Goal: Task Accomplishment & Management: Complete application form

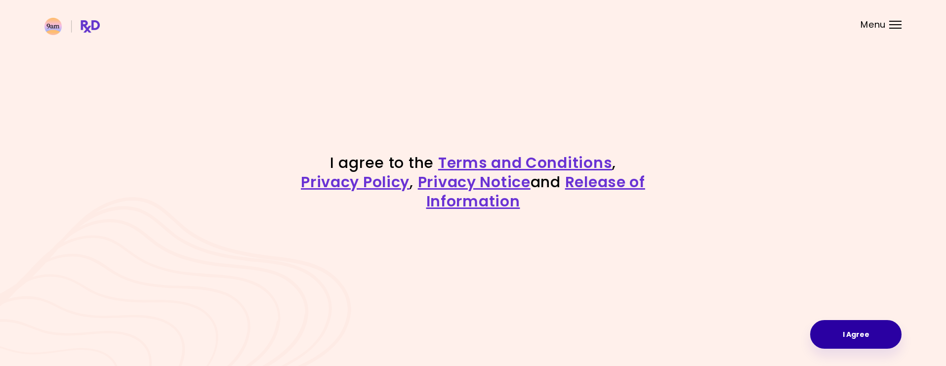
click at [838, 330] on button "I Agree" at bounding box center [855, 334] width 91 height 29
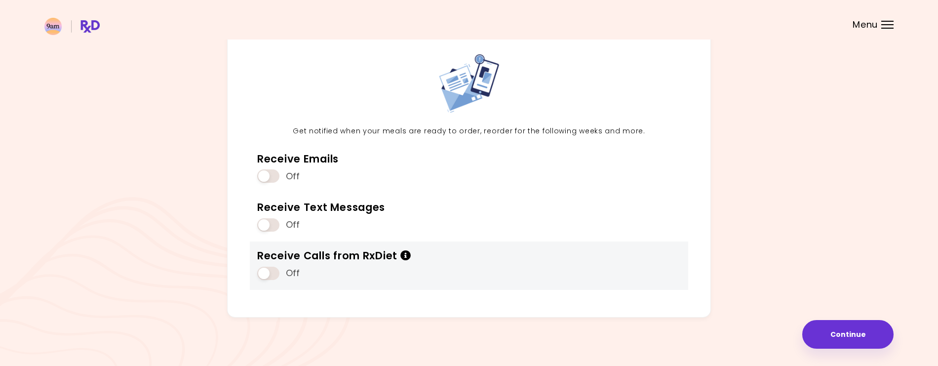
scroll to position [46, 0]
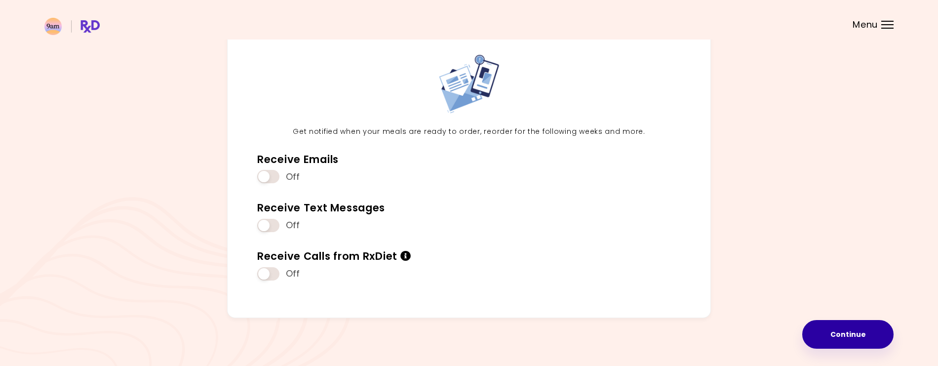
click at [867, 335] on button "Continue" at bounding box center [848, 334] width 91 height 29
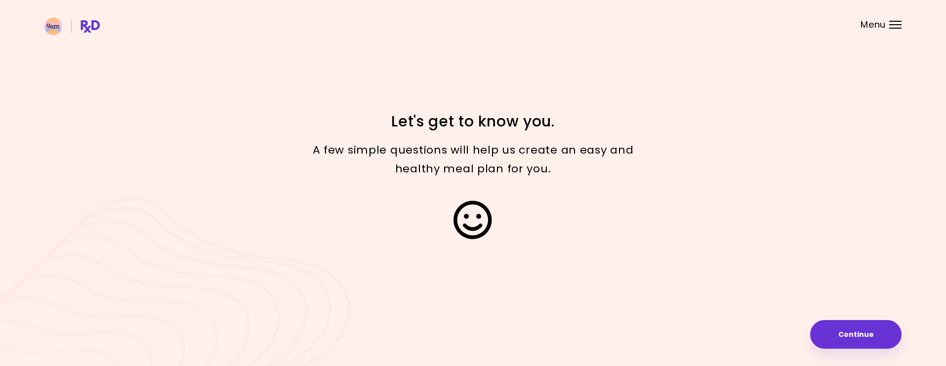
click at [867, 335] on button "Continue" at bounding box center [855, 334] width 91 height 29
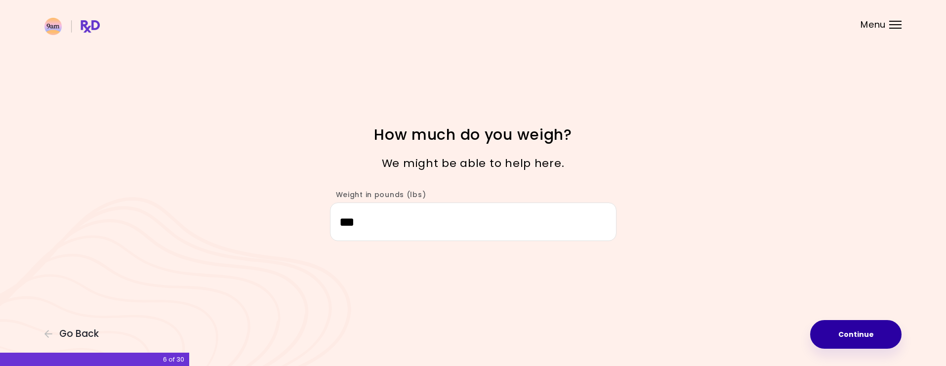
click at [869, 333] on button "Continue" at bounding box center [855, 334] width 91 height 29
select select "****"
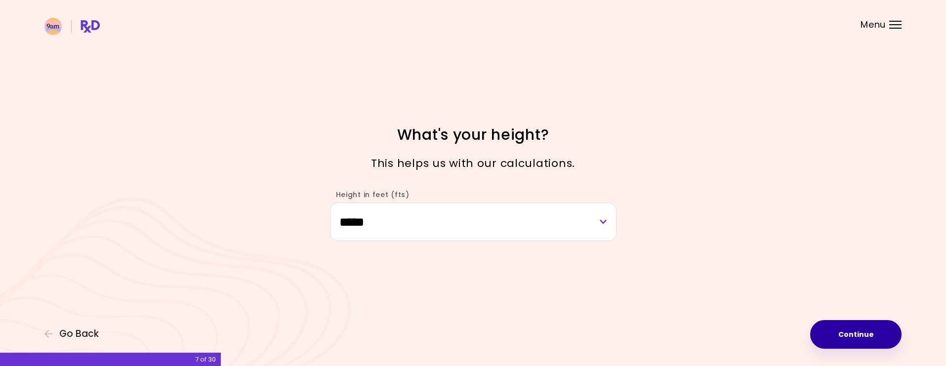
click at [869, 333] on button "Continue" at bounding box center [855, 334] width 91 height 29
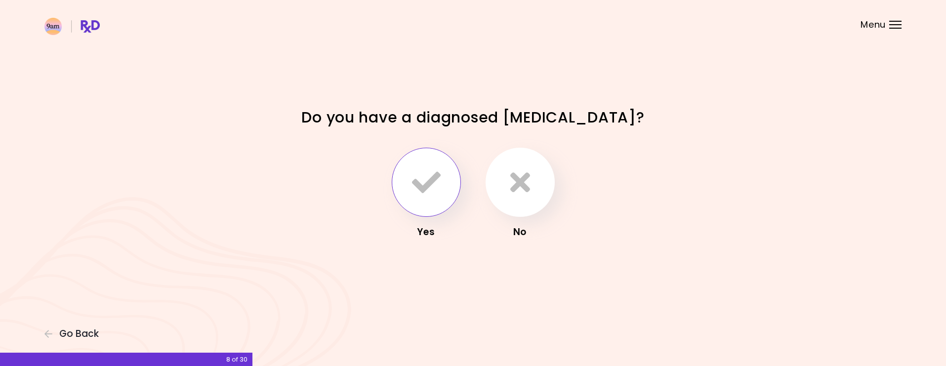
click at [444, 193] on button "button" at bounding box center [426, 182] width 69 height 69
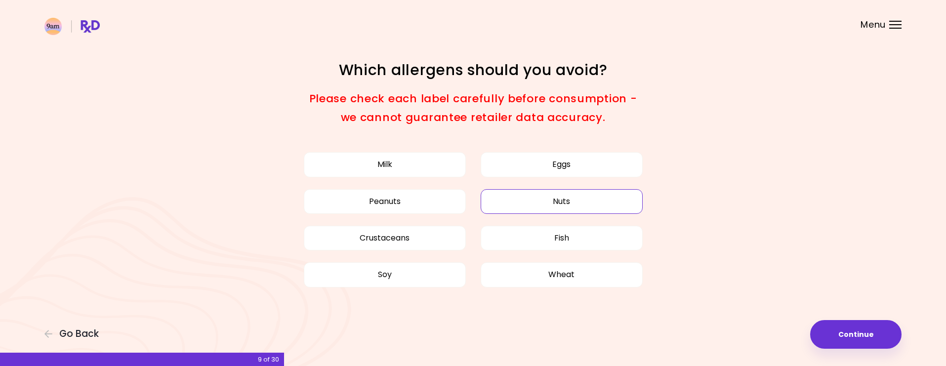
click at [510, 200] on button "Nuts" at bounding box center [562, 201] width 162 height 25
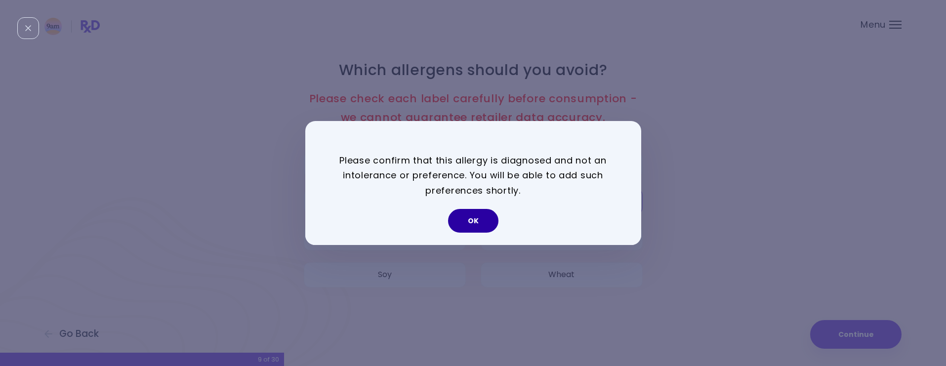
click at [479, 221] on button "OK" at bounding box center [473, 221] width 50 height 24
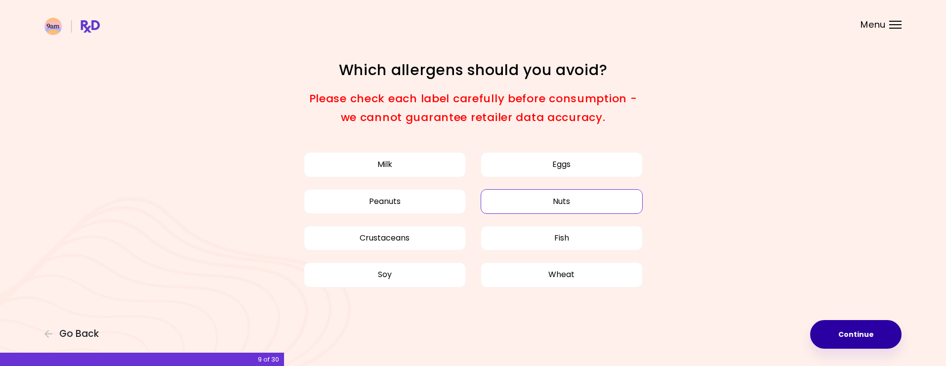
click at [839, 333] on button "Continue" at bounding box center [855, 334] width 91 height 29
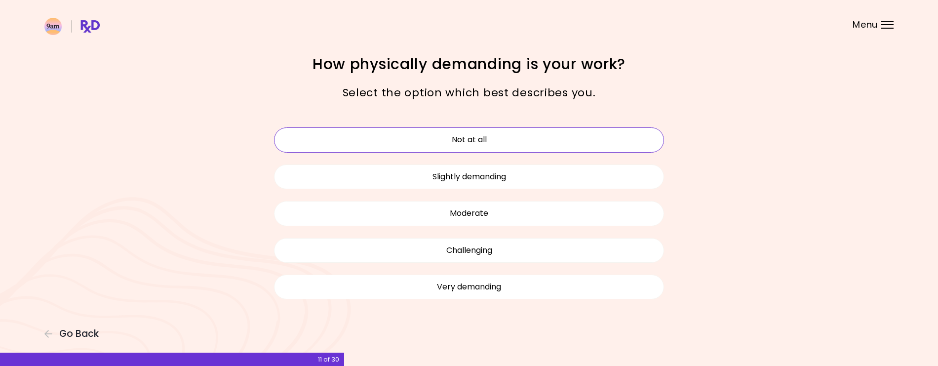
click at [516, 133] on button "Not at all" at bounding box center [469, 139] width 390 height 25
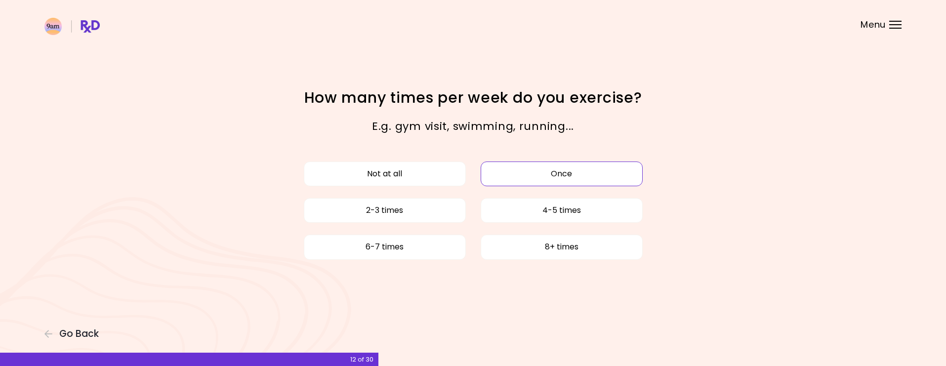
click at [538, 179] on button "Once" at bounding box center [562, 173] width 162 height 25
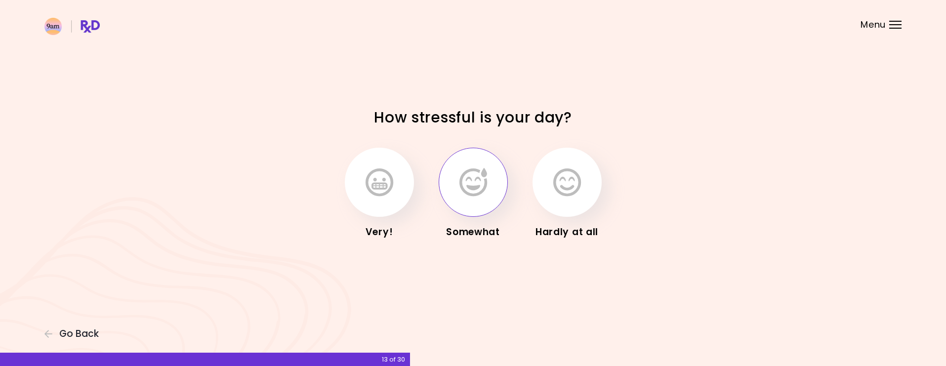
click at [471, 193] on icon "button" at bounding box center [473, 182] width 28 height 29
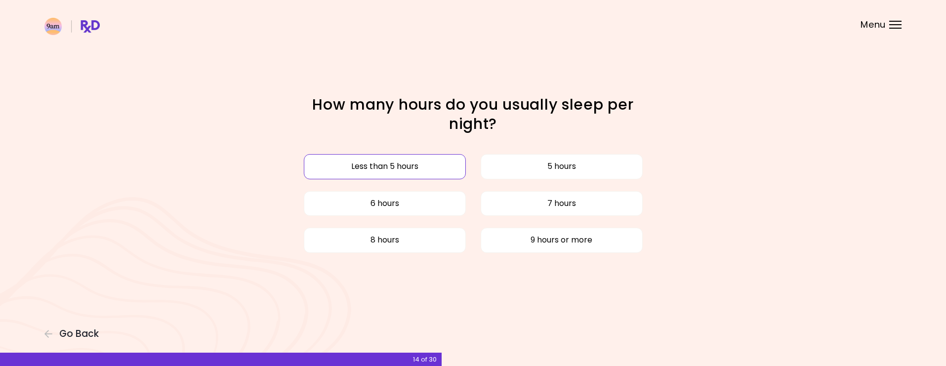
click at [432, 163] on button "Less than 5 hours" at bounding box center [385, 166] width 162 height 25
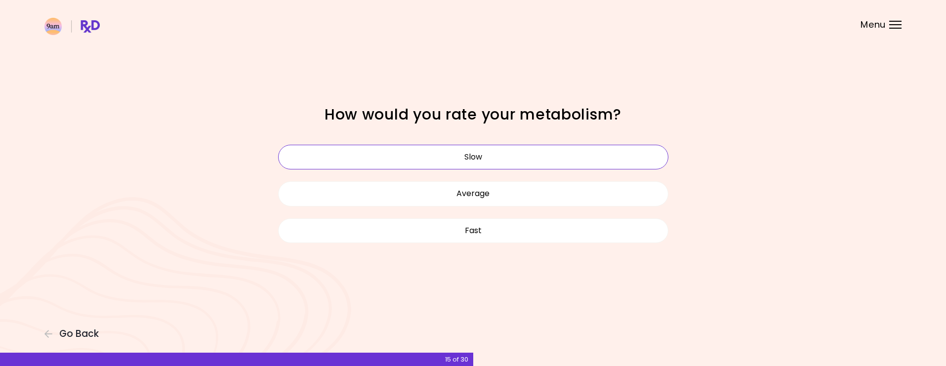
click at [431, 163] on button "Slow" at bounding box center [473, 157] width 390 height 25
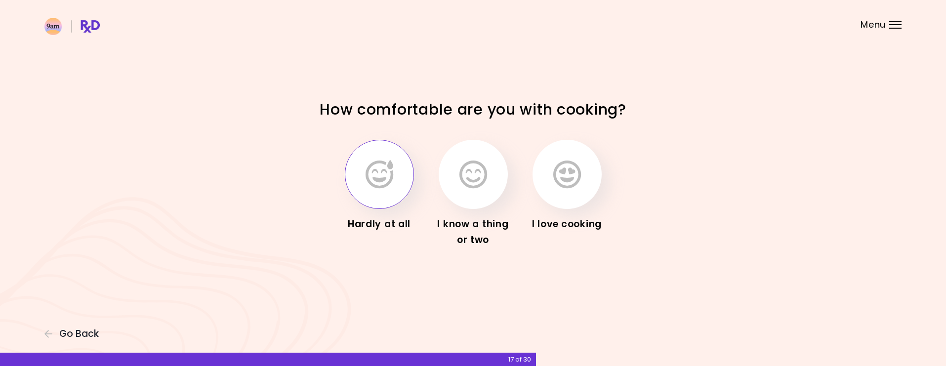
click at [390, 187] on icon "button" at bounding box center [379, 174] width 28 height 29
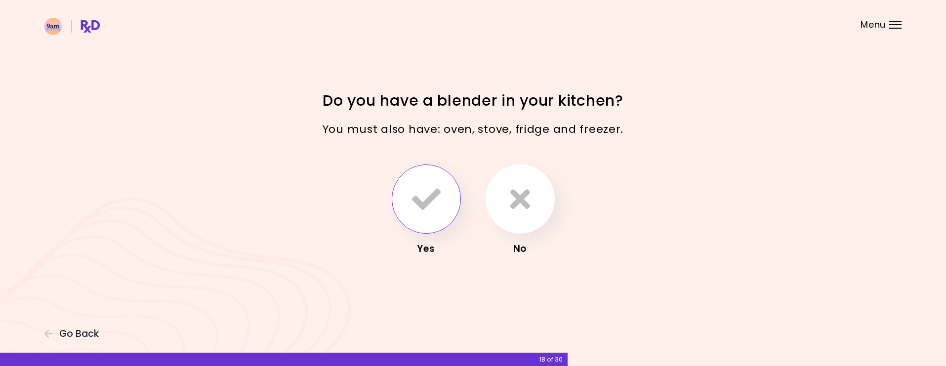
click at [428, 198] on icon "button" at bounding box center [426, 199] width 29 height 29
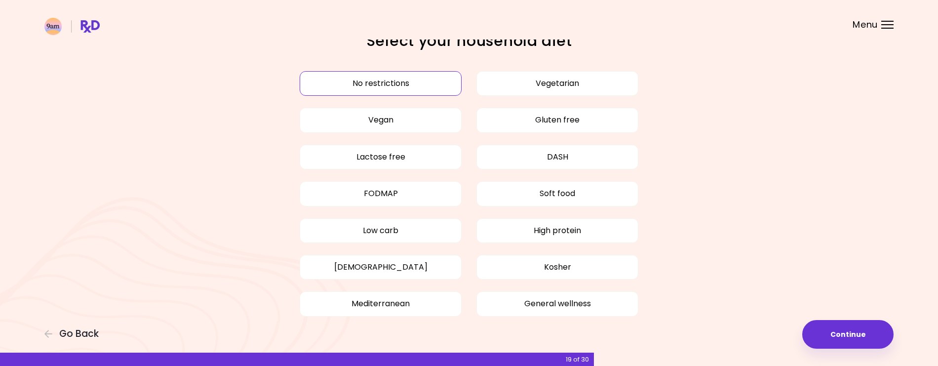
scroll to position [23, 0]
click at [420, 224] on button "Low carb" at bounding box center [381, 231] width 162 height 25
click at [520, 307] on button "General wellness" at bounding box center [558, 304] width 162 height 25
click at [831, 333] on button "Continue" at bounding box center [848, 334] width 91 height 29
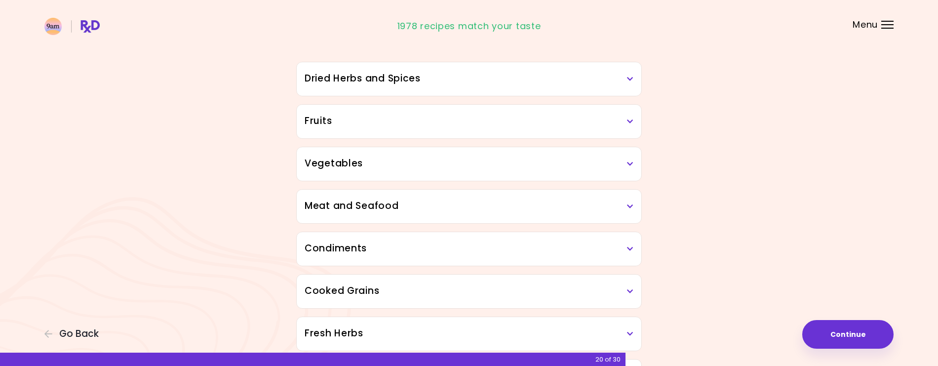
scroll to position [58, 0]
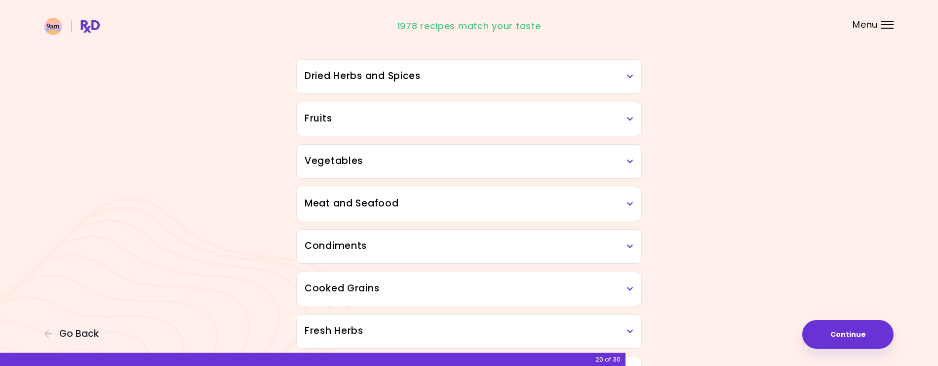
click at [632, 115] on h3 "Fruits" at bounding box center [469, 119] width 329 height 14
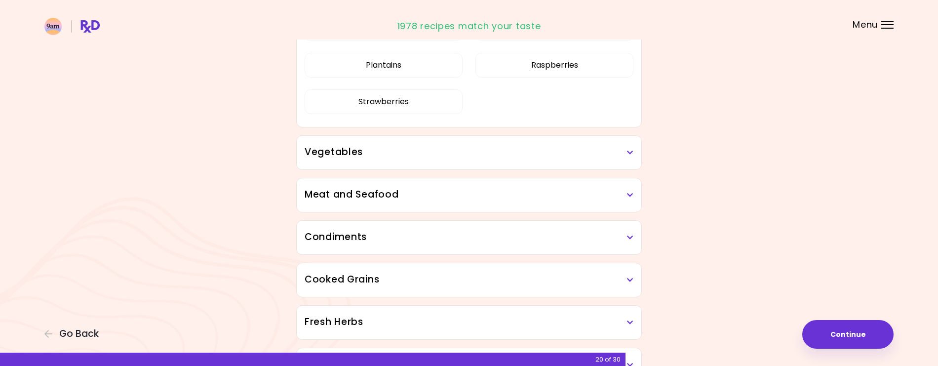
scroll to position [298, 0]
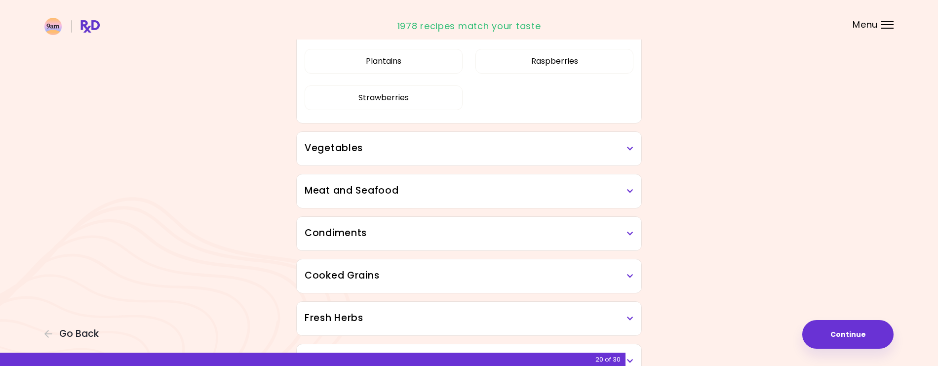
click at [612, 199] on div "Meat and Seafood" at bounding box center [469, 191] width 345 height 34
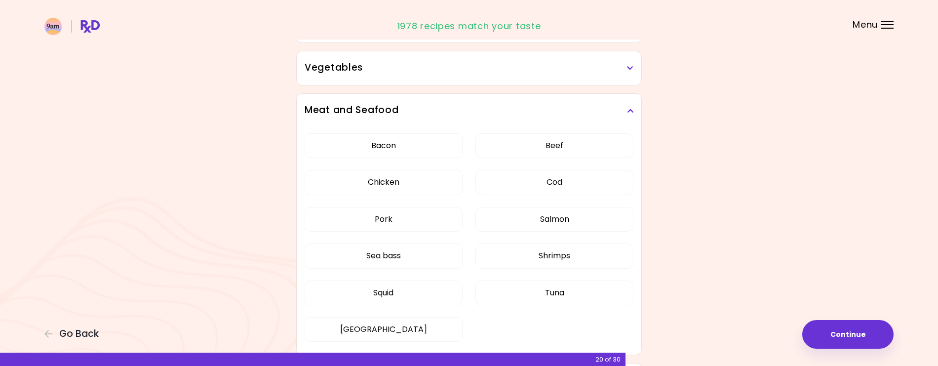
scroll to position [382, 0]
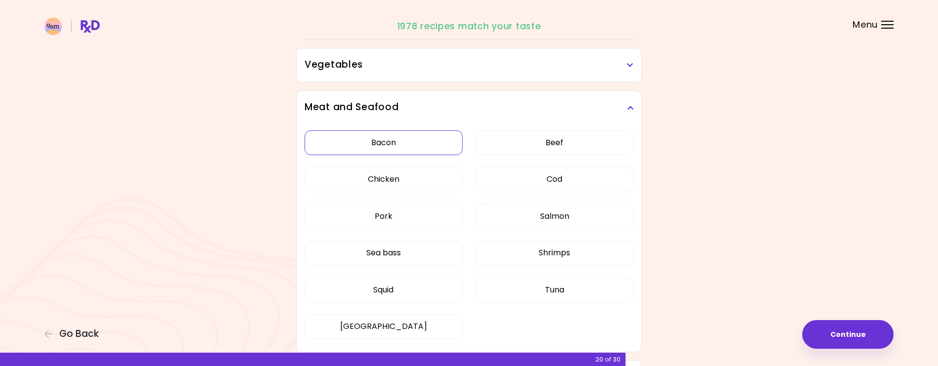
click at [402, 145] on button "Bacon" at bounding box center [384, 142] width 158 height 25
click at [405, 210] on button "Pork" at bounding box center [384, 216] width 158 height 25
click at [428, 282] on button "Squid" at bounding box center [384, 290] width 158 height 25
click at [537, 175] on button "Cod" at bounding box center [555, 179] width 158 height 25
click at [548, 250] on button "Shrimps" at bounding box center [555, 253] width 158 height 25
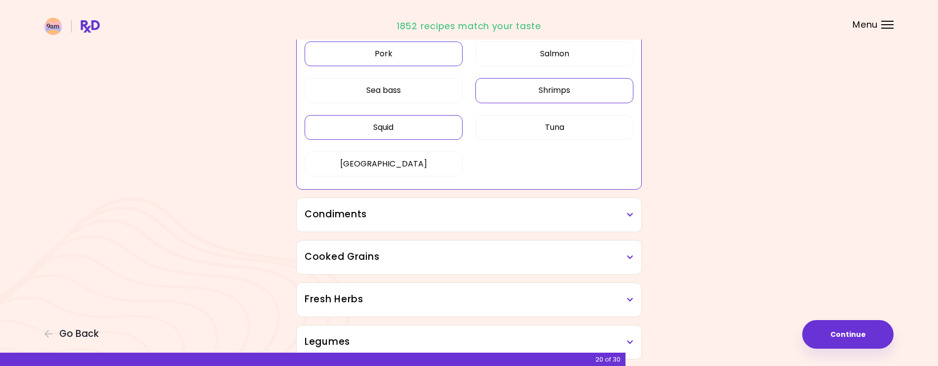
scroll to position [545, 0]
click at [603, 210] on h3 "Condiments" at bounding box center [469, 214] width 329 height 14
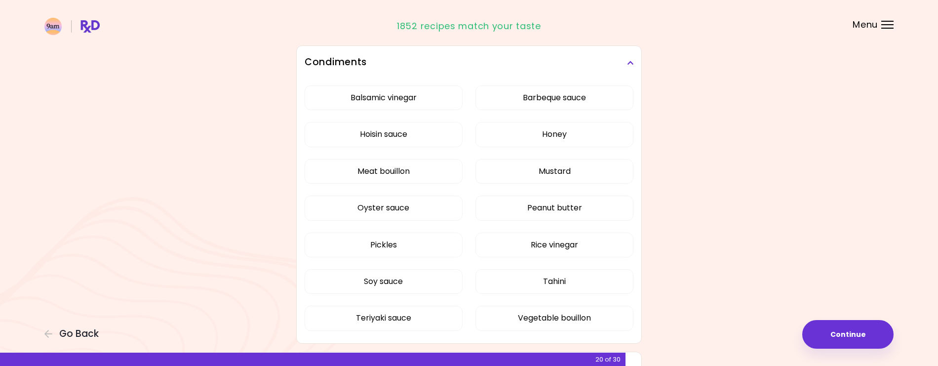
scroll to position [702, 0]
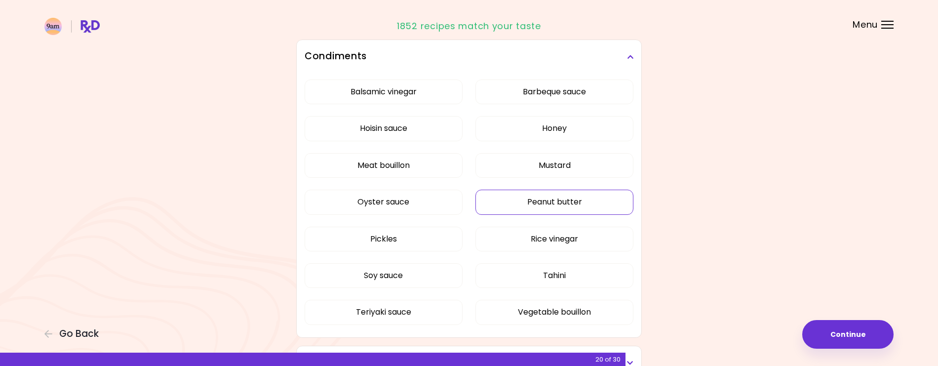
click at [589, 203] on button "Peanut butter" at bounding box center [555, 202] width 158 height 25
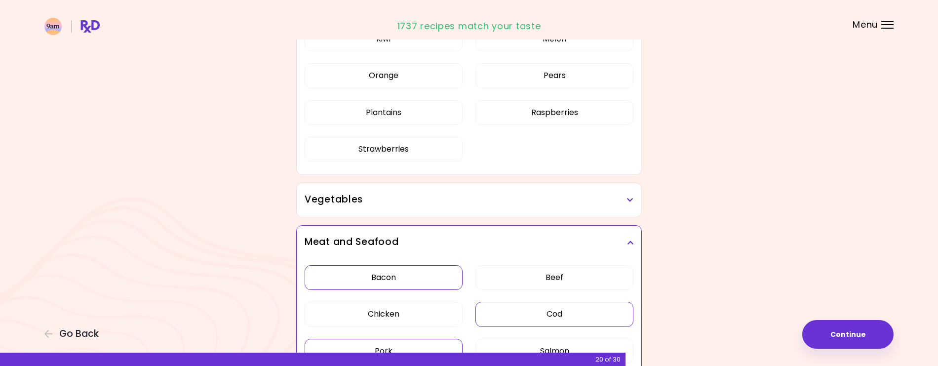
scroll to position [239, 0]
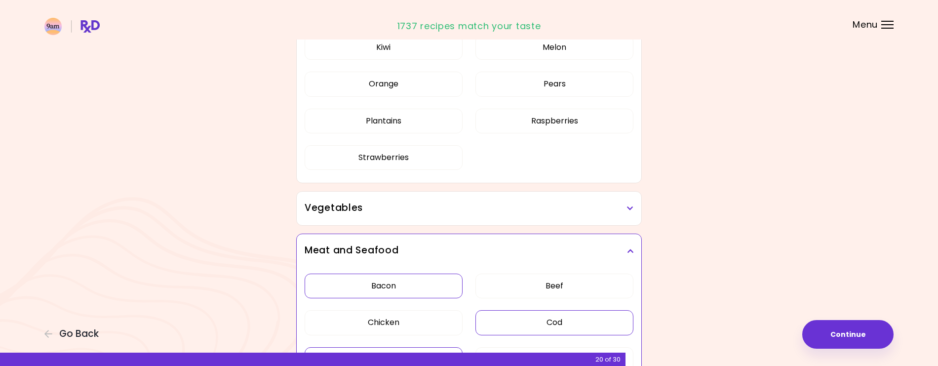
click at [482, 209] on h3 "Vegetables" at bounding box center [469, 208] width 329 height 14
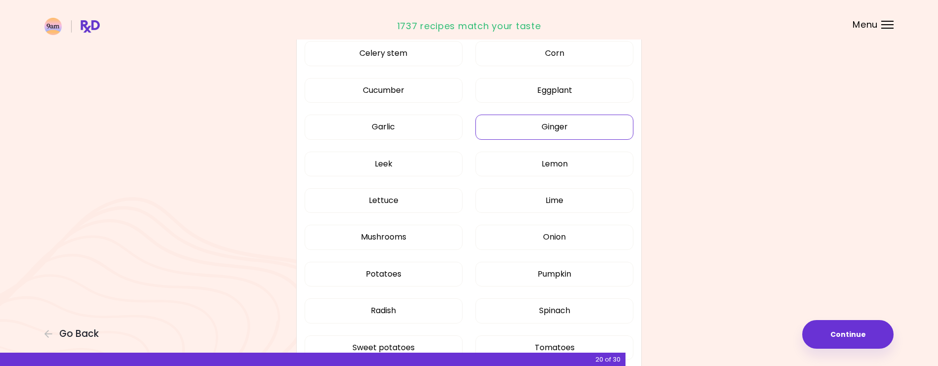
scroll to position [651, 0]
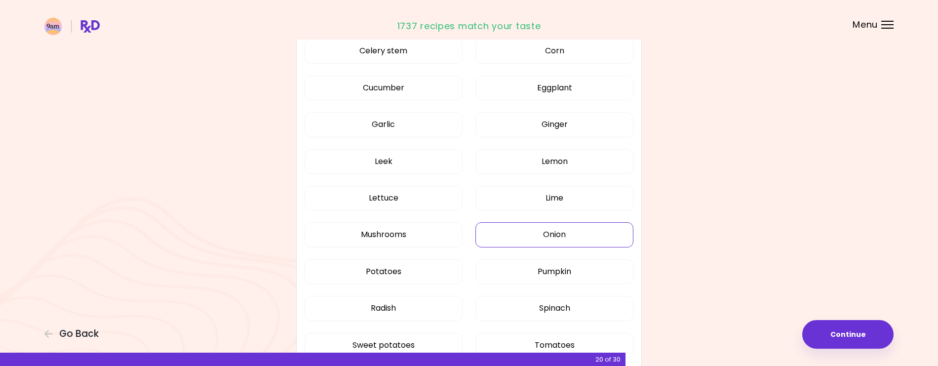
click at [527, 233] on button "Onion" at bounding box center [555, 234] width 158 height 25
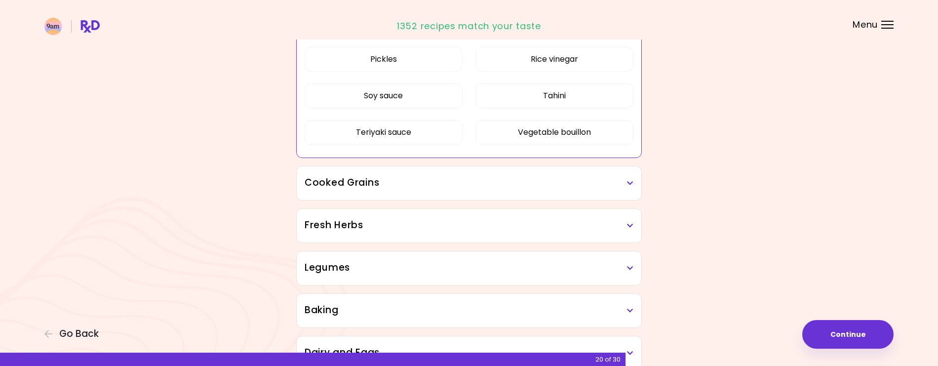
scroll to position [1480, 0]
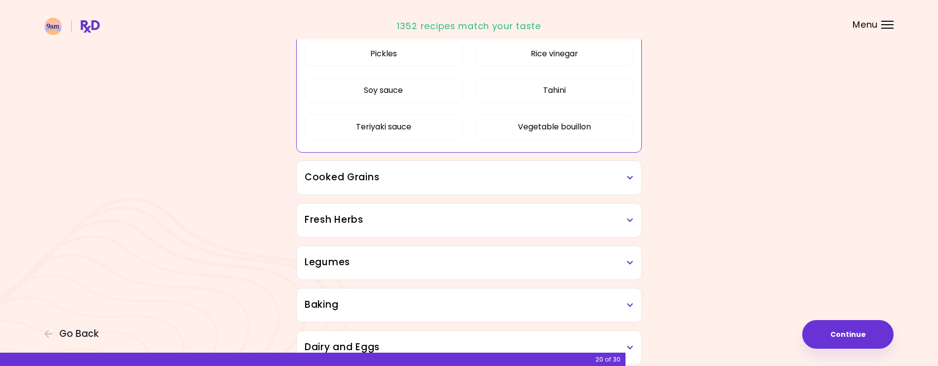
click at [519, 219] on h3 "Fresh Herbs" at bounding box center [469, 220] width 329 height 14
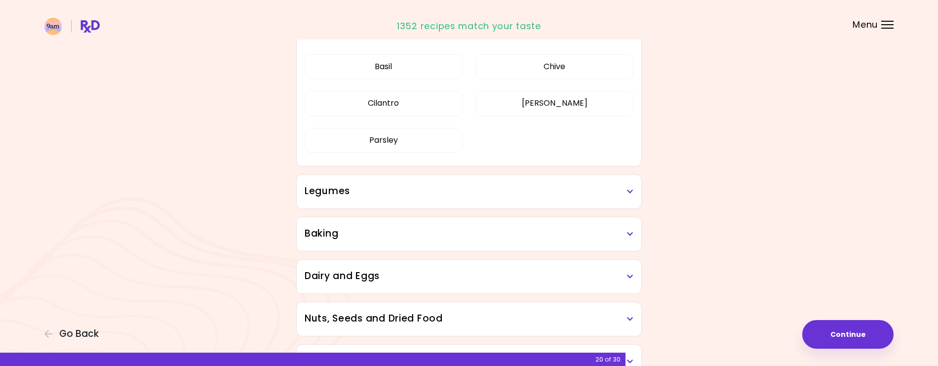
scroll to position [1670, 0]
click at [503, 191] on h3 "Legumes" at bounding box center [469, 190] width 329 height 14
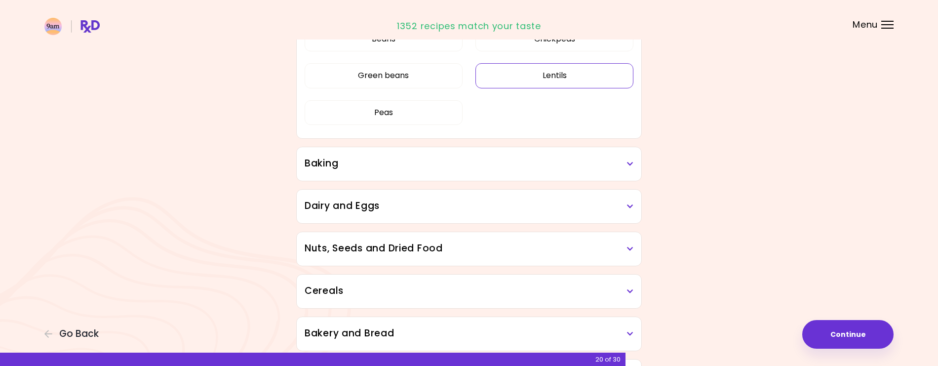
scroll to position [1861, 0]
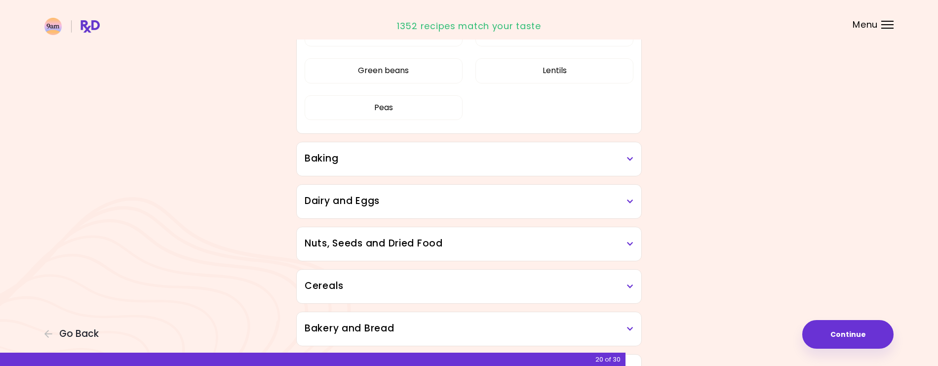
click at [491, 154] on h3 "Baking" at bounding box center [469, 159] width 329 height 14
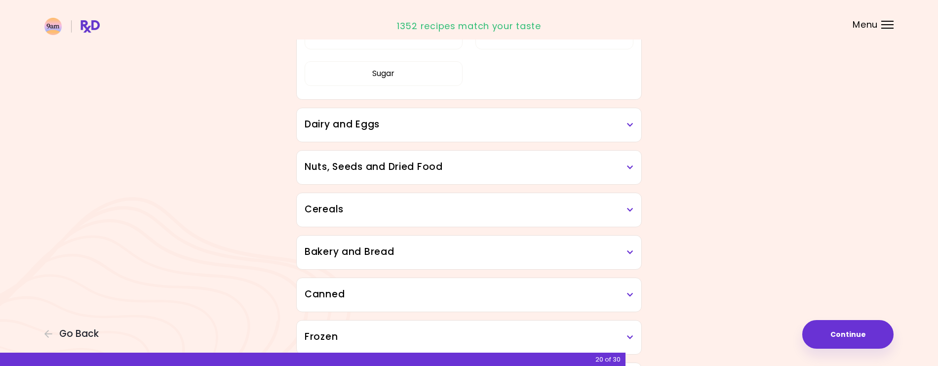
scroll to position [2063, 0]
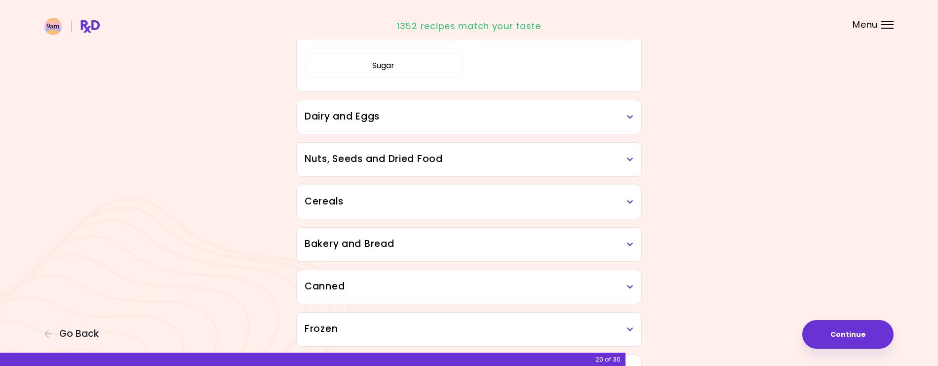
click at [484, 120] on h3 "Dairy and Eggs" at bounding box center [469, 117] width 329 height 14
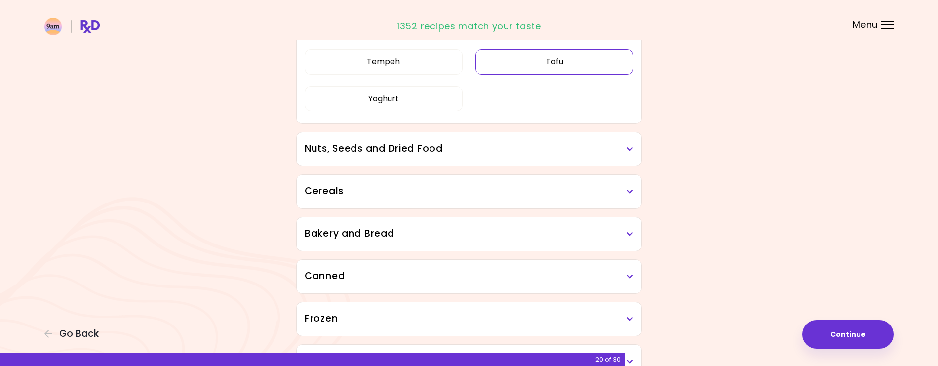
scroll to position [2375, 0]
click at [480, 148] on h3 "Nuts, Seeds and Dried Food" at bounding box center [469, 148] width 329 height 14
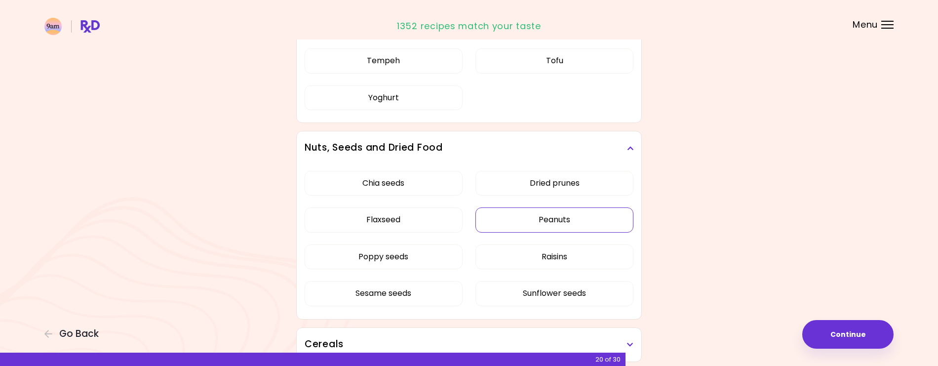
click at [528, 212] on button "Peanuts" at bounding box center [555, 219] width 158 height 25
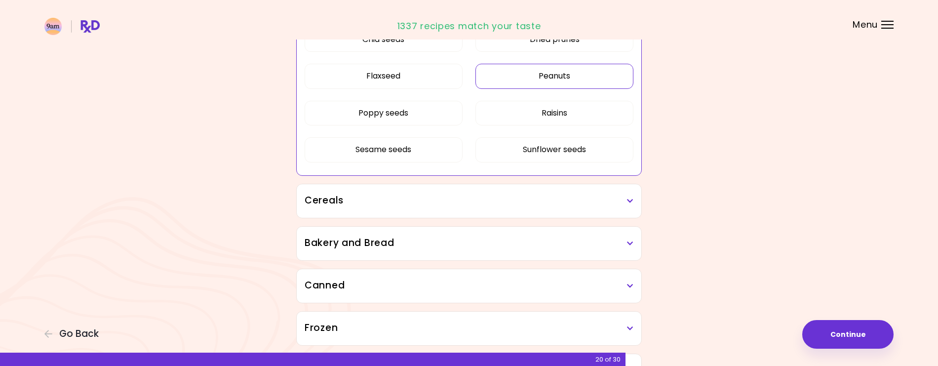
scroll to position [2522, 0]
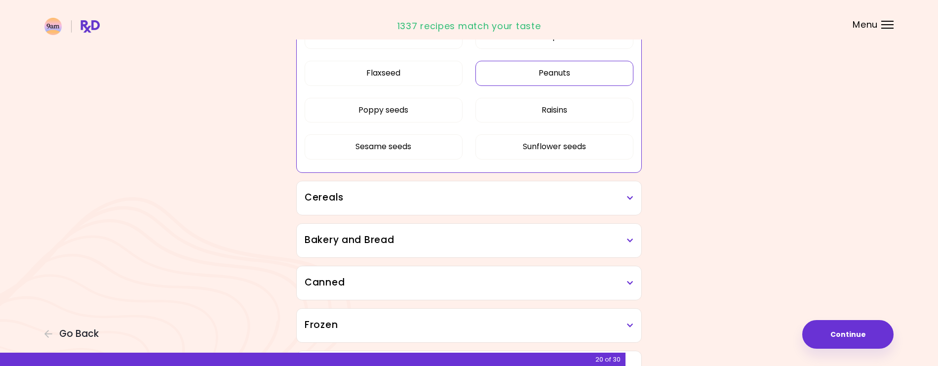
click at [467, 203] on h3 "Cereals" at bounding box center [469, 198] width 329 height 14
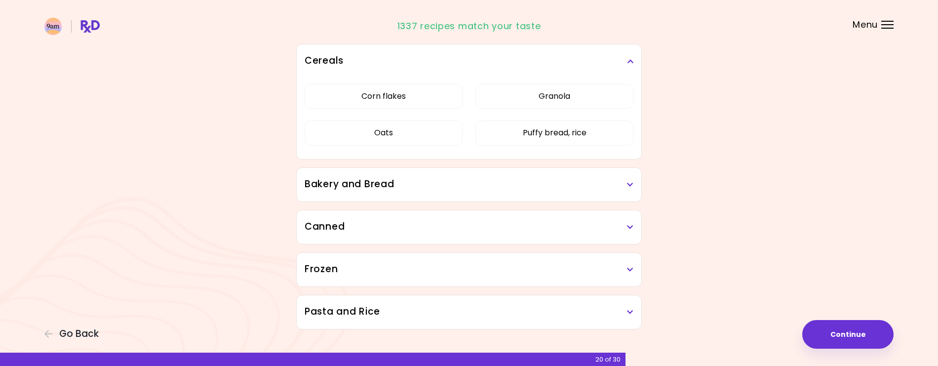
scroll to position [2664, 0]
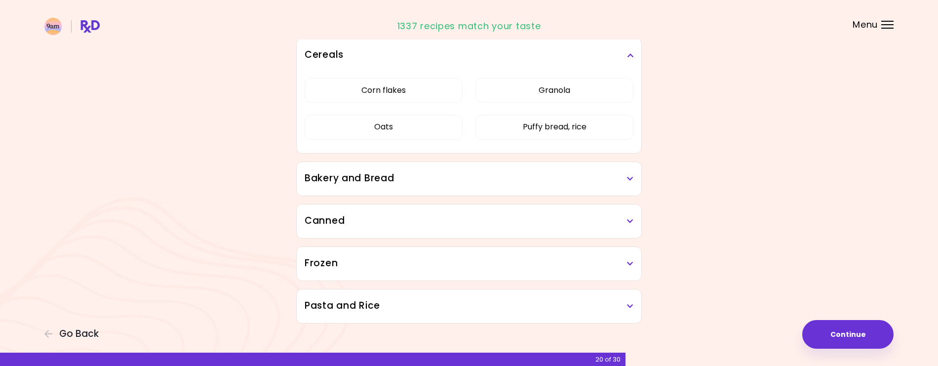
click at [463, 177] on h3 "Bakery and Bread" at bounding box center [469, 178] width 329 height 14
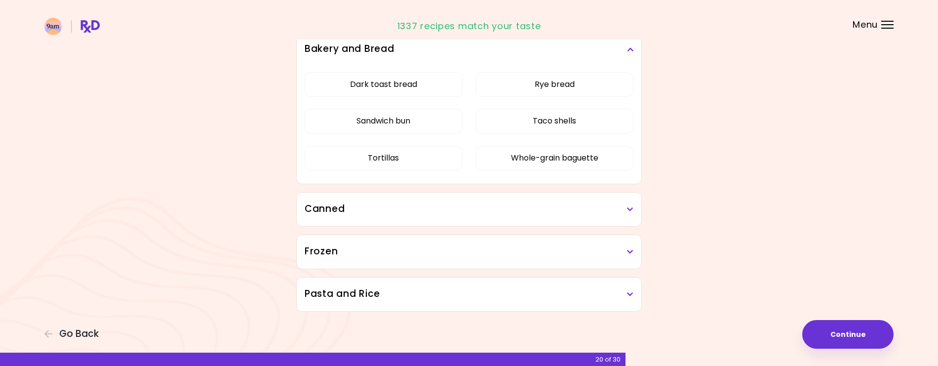
scroll to position [2794, 0]
click at [459, 216] on div "Canned" at bounding box center [469, 210] width 345 height 34
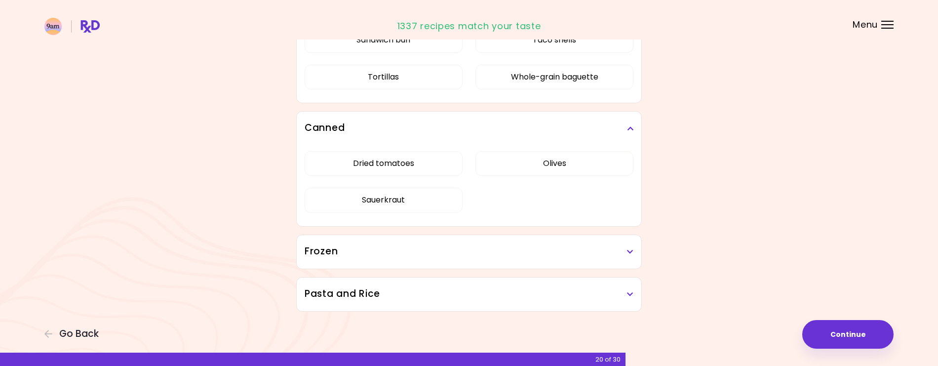
scroll to position [2875, 0]
click at [418, 257] on h3 "Frozen" at bounding box center [469, 251] width 329 height 14
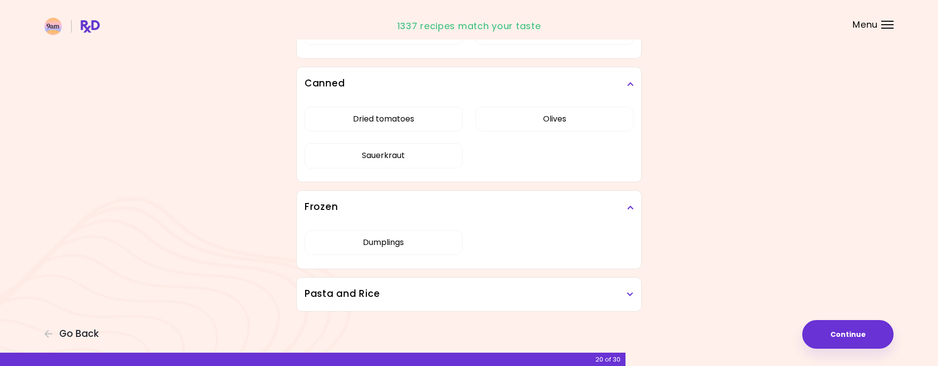
scroll to position [2919, 0]
click at [412, 298] on h3 "Pasta and Rice" at bounding box center [469, 294] width 329 height 14
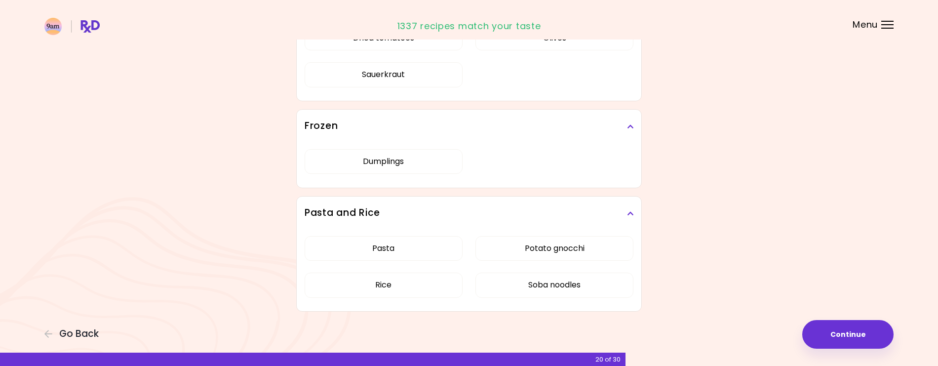
scroll to position [3000, 0]
click at [833, 344] on button "Continue" at bounding box center [848, 334] width 91 height 29
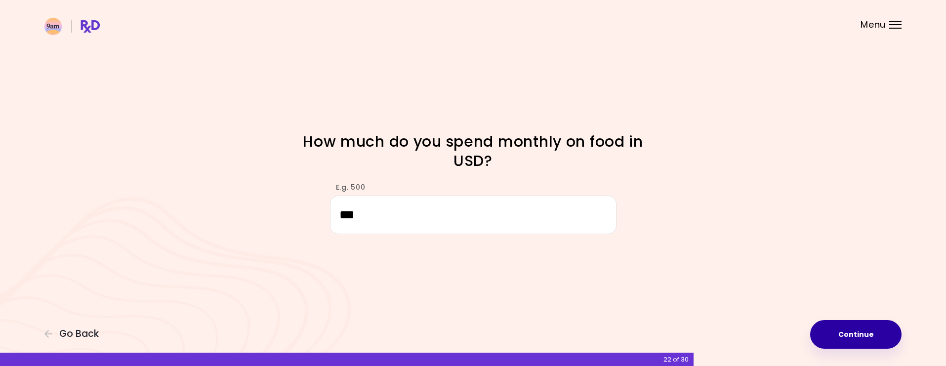
type input "***"
click at [872, 331] on button "Continue" at bounding box center [855, 334] width 91 height 29
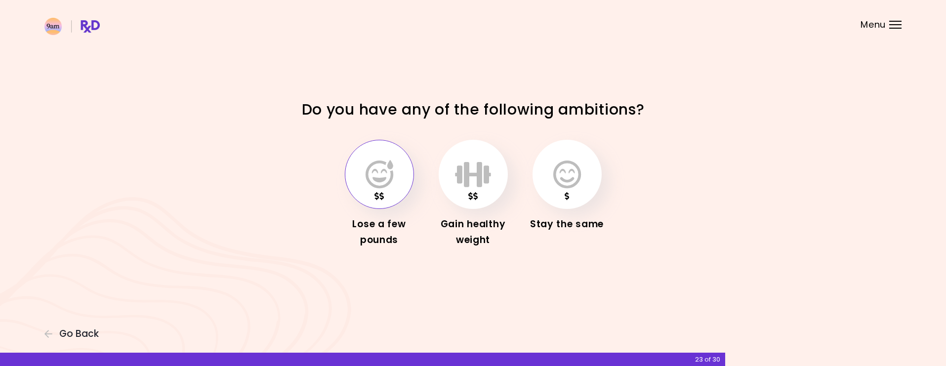
click at [394, 193] on button "button" at bounding box center [379, 174] width 69 height 69
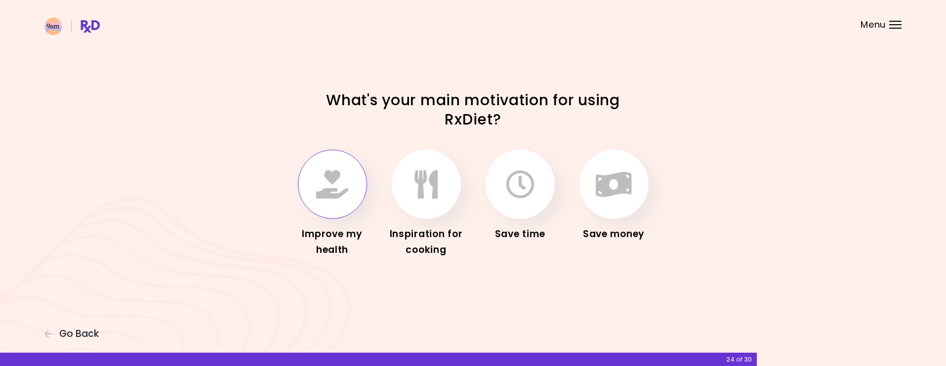
click at [337, 204] on button "button" at bounding box center [332, 184] width 69 height 69
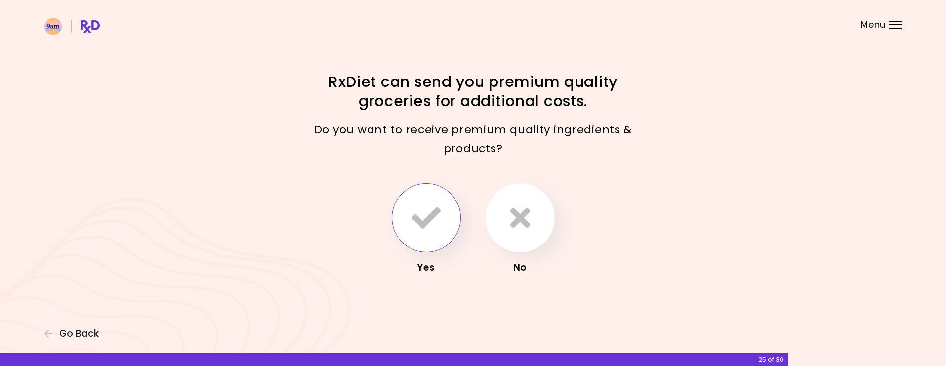
click at [423, 224] on icon "button" at bounding box center [426, 217] width 29 height 29
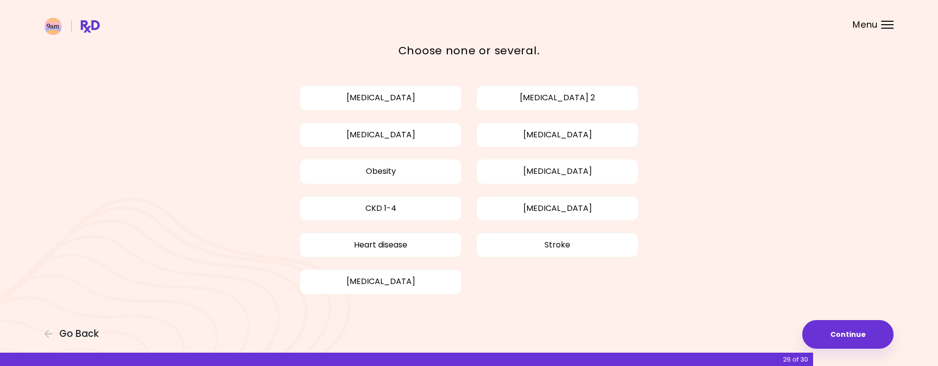
scroll to position [41, 0]
click at [429, 177] on button "Obesity" at bounding box center [381, 172] width 162 height 25
click at [860, 330] on button "Continue" at bounding box center [848, 334] width 91 height 29
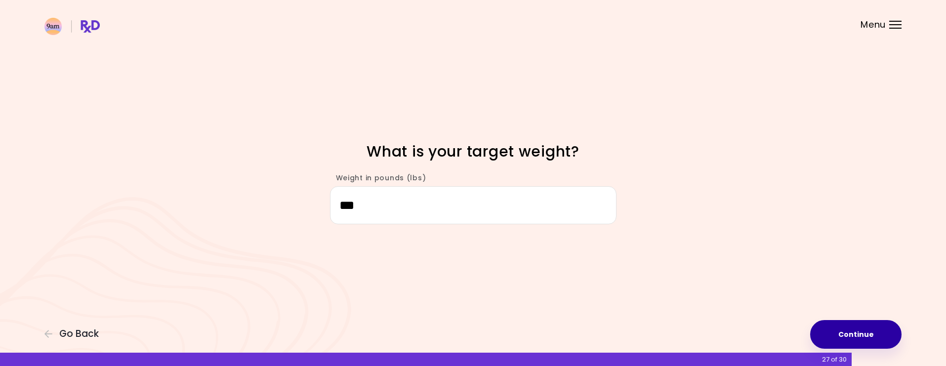
type input "***"
click at [890, 337] on button "Continue" at bounding box center [855, 334] width 91 height 29
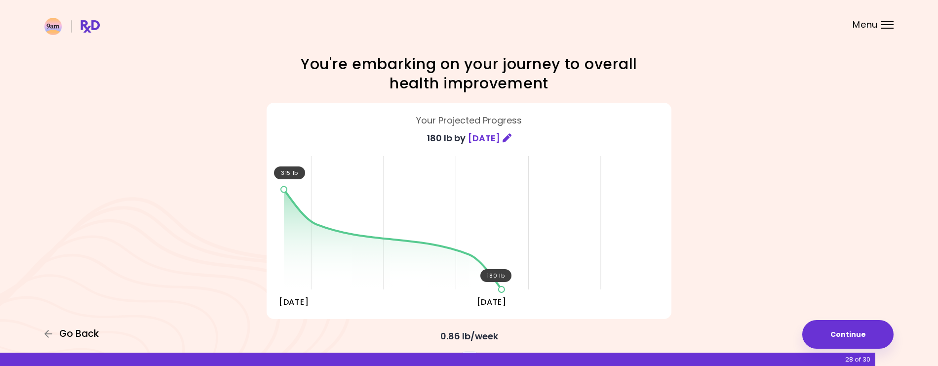
click at [72, 335] on span "Go Back" at bounding box center [79, 333] width 40 height 11
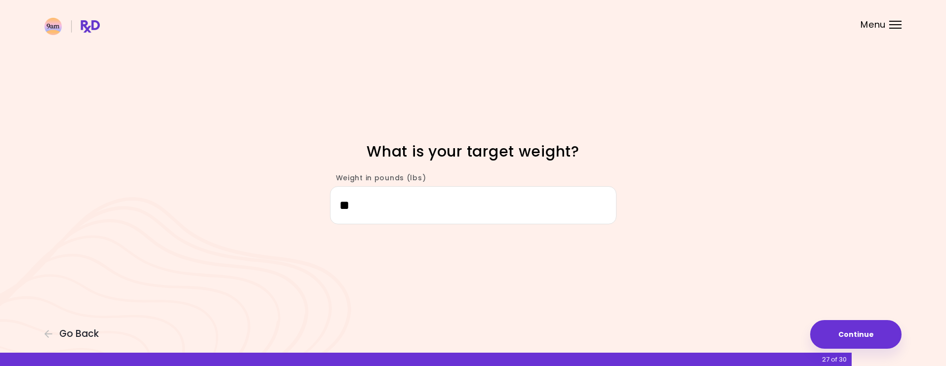
type input "*"
type input "***"
click at [843, 329] on button "Continue" at bounding box center [855, 334] width 91 height 29
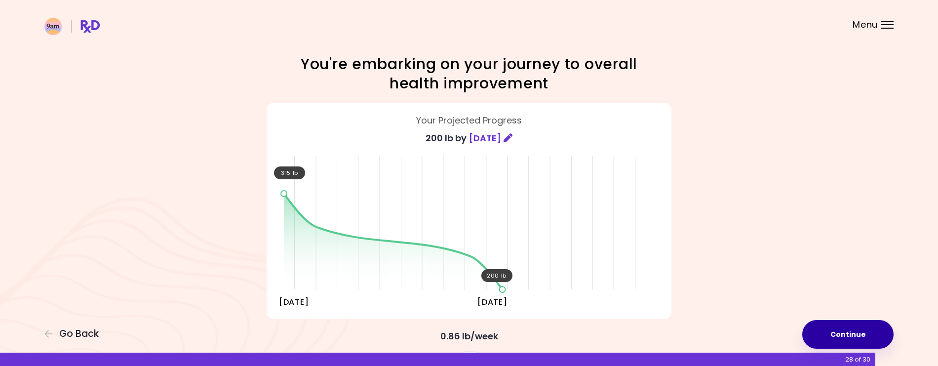
click at [855, 330] on button "Continue" at bounding box center [848, 334] width 91 height 29
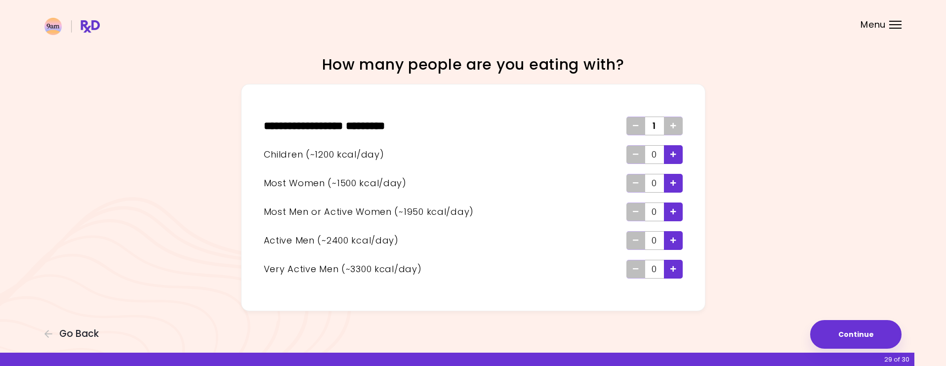
click at [674, 151] on span "Add - Child" at bounding box center [673, 155] width 6 height 16
click at [678, 209] on div "Add - Man or Active Woman" at bounding box center [673, 211] width 19 height 19
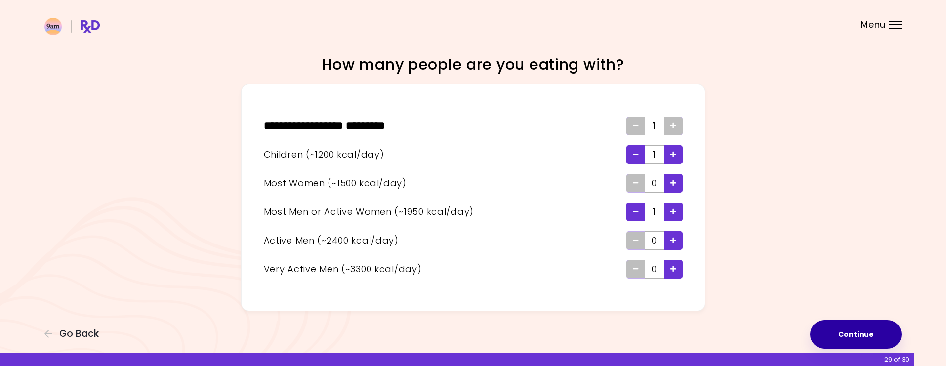
click at [852, 335] on button "Continue" at bounding box center [855, 334] width 91 height 29
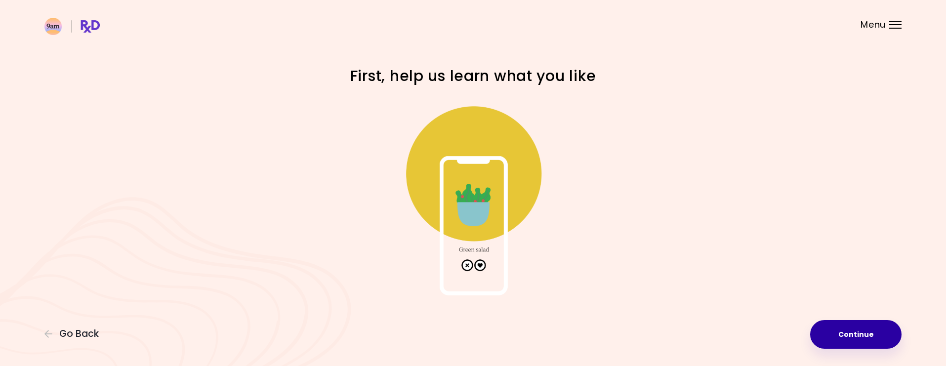
click at [852, 335] on button "Continue" at bounding box center [855, 334] width 91 height 29
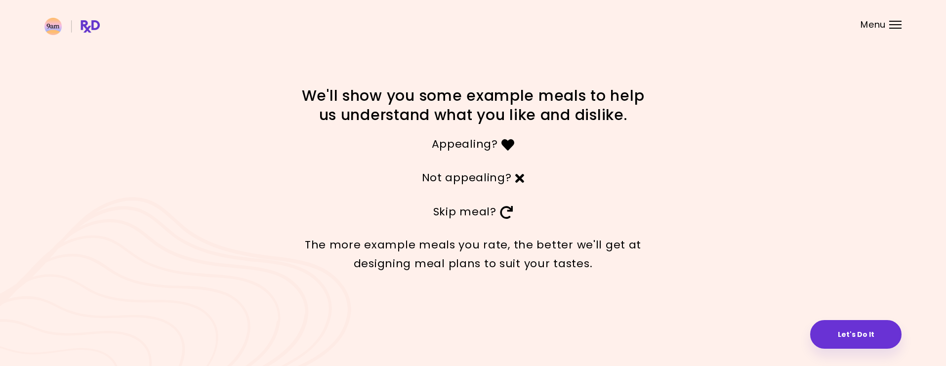
click at [852, 335] on button "Let's Do It" at bounding box center [855, 334] width 91 height 29
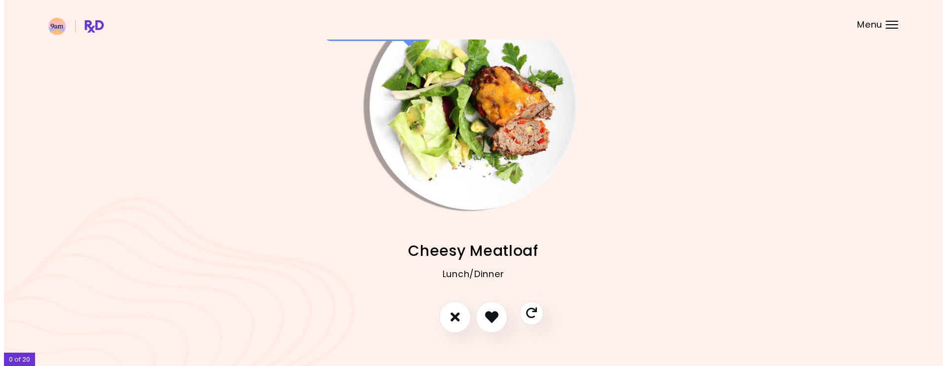
scroll to position [40, 0]
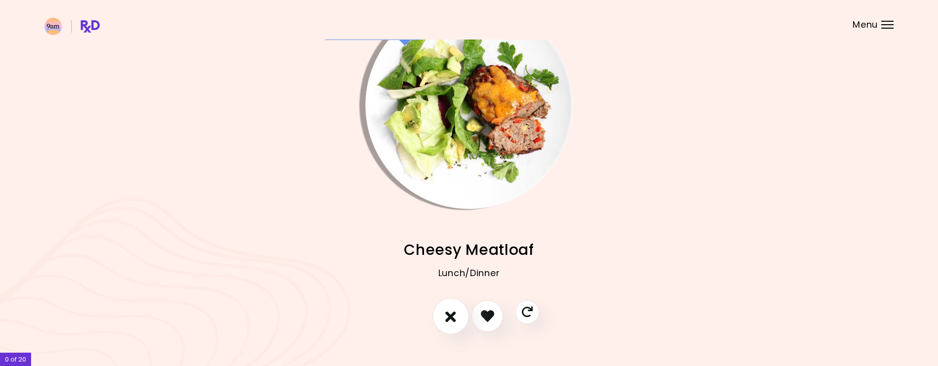
click at [453, 316] on icon "I don't like this recipe" at bounding box center [450, 315] width 11 height 15
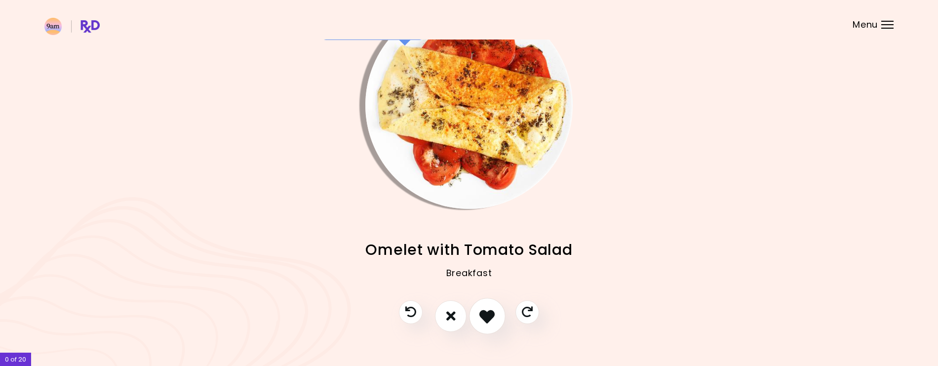
click at [488, 313] on icon "I like this recipe" at bounding box center [487, 315] width 15 height 15
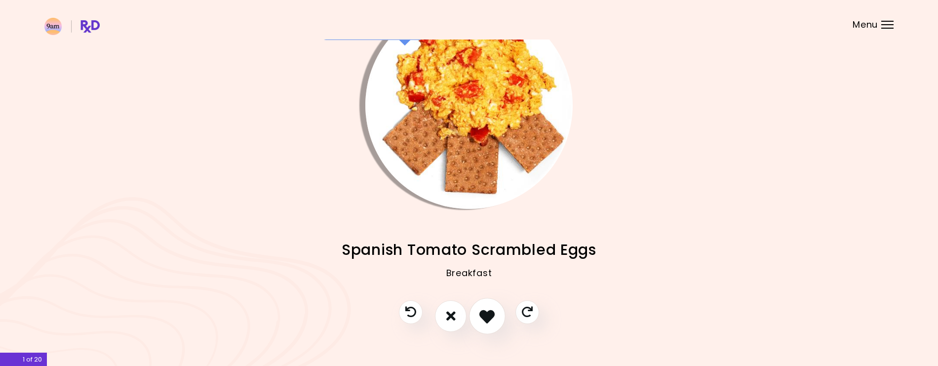
click at [488, 313] on icon "I like this recipe" at bounding box center [487, 315] width 15 height 15
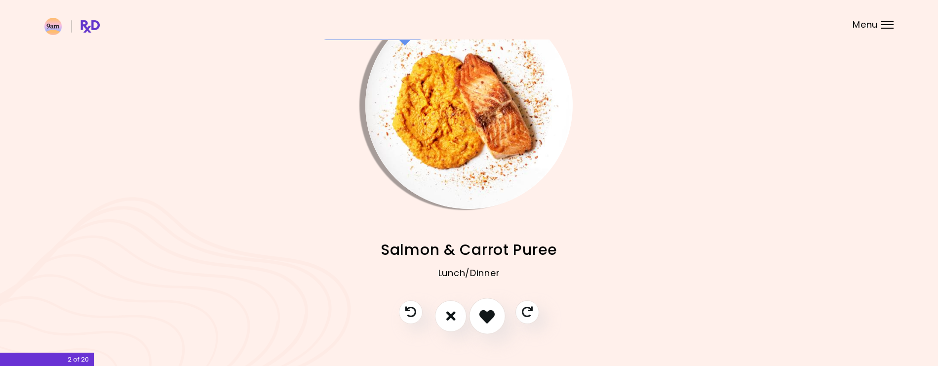
click at [488, 313] on icon "I like this recipe" at bounding box center [487, 315] width 15 height 15
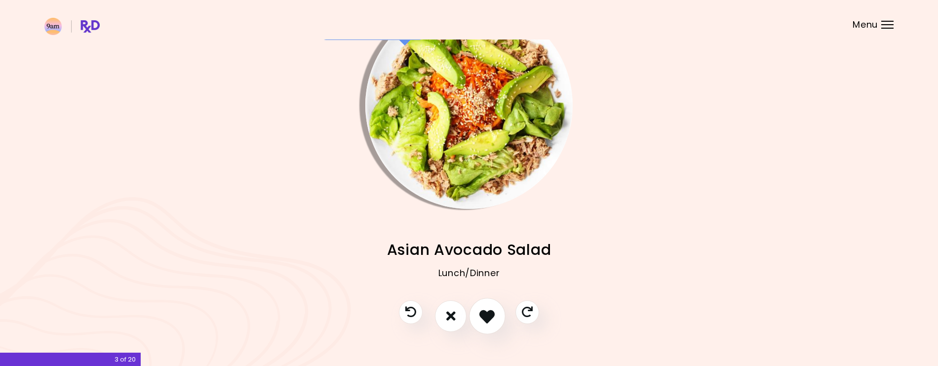
click at [488, 313] on icon "I like this recipe" at bounding box center [487, 315] width 15 height 15
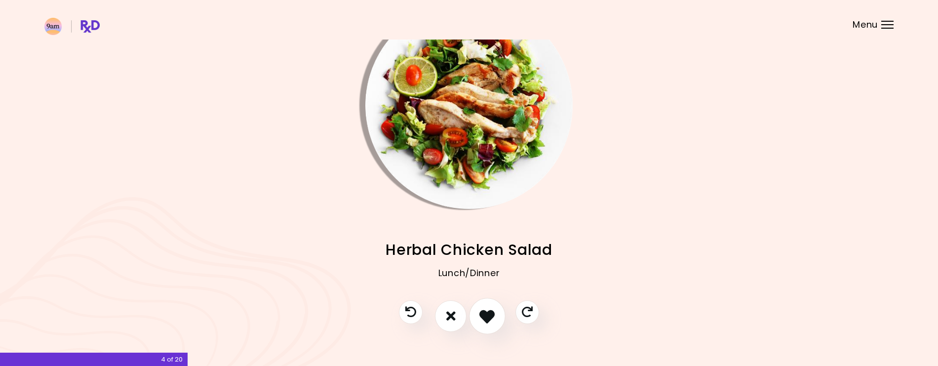
click at [488, 313] on icon "I like this recipe" at bounding box center [487, 315] width 15 height 15
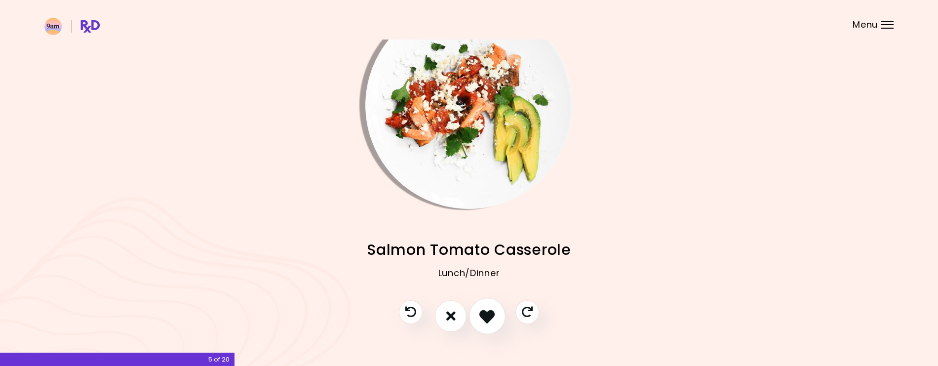
click at [488, 313] on icon "I like this recipe" at bounding box center [487, 315] width 15 height 15
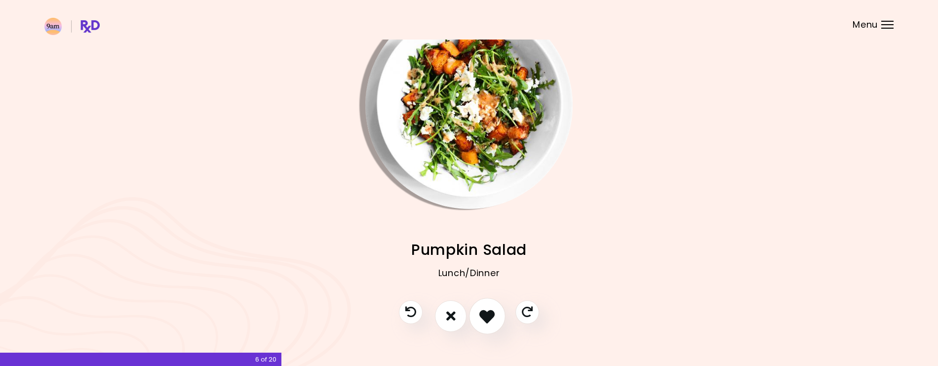
click at [488, 313] on icon "I like this recipe" at bounding box center [487, 315] width 15 height 15
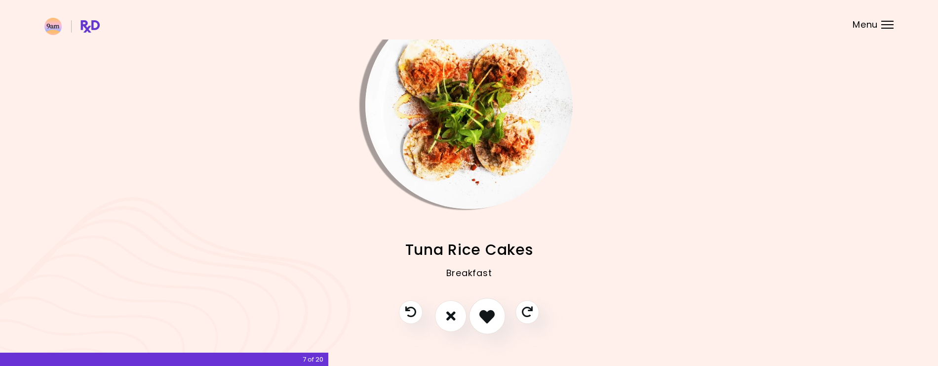
click at [488, 313] on icon "I like this recipe" at bounding box center [487, 315] width 15 height 15
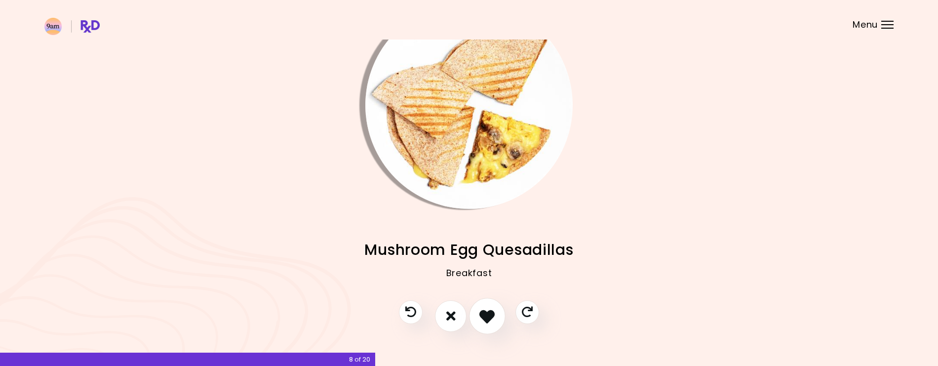
click at [488, 313] on icon "I like this recipe" at bounding box center [487, 315] width 15 height 15
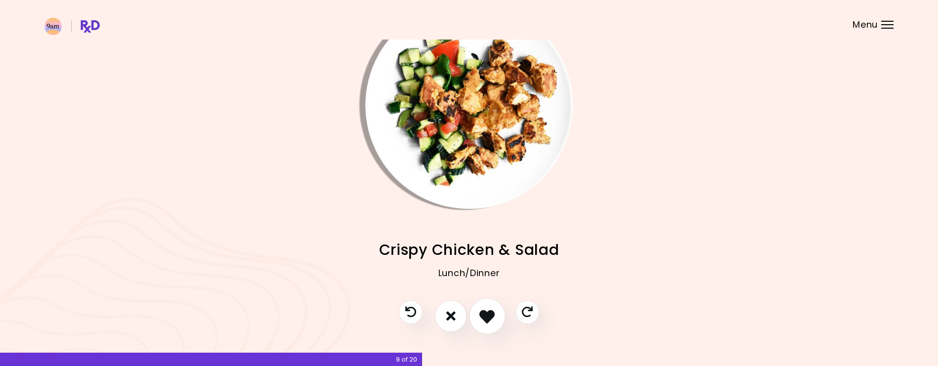
click at [488, 313] on icon "I like this recipe" at bounding box center [487, 315] width 15 height 15
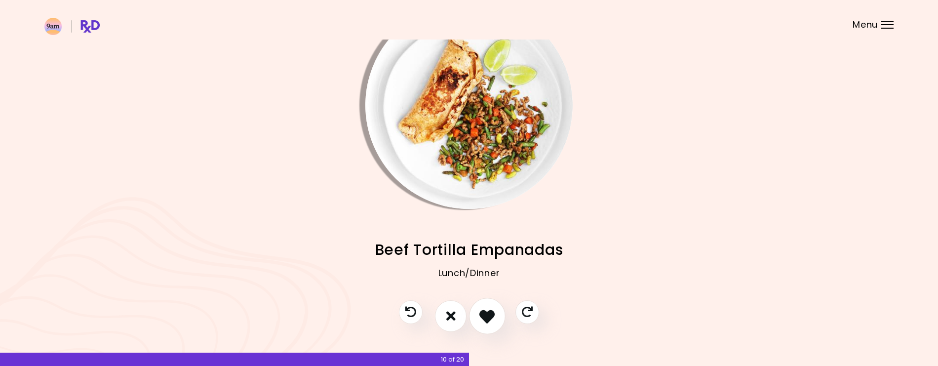
click at [488, 313] on icon "I like this recipe" at bounding box center [487, 315] width 15 height 15
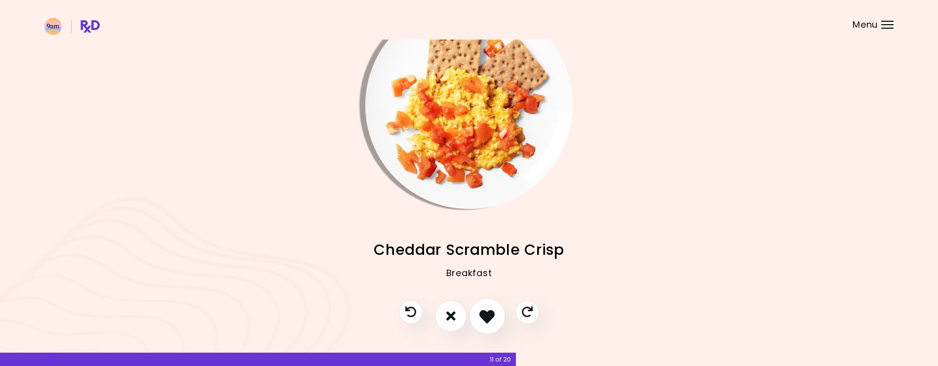
click at [489, 313] on icon "I like this recipe" at bounding box center [487, 315] width 15 height 15
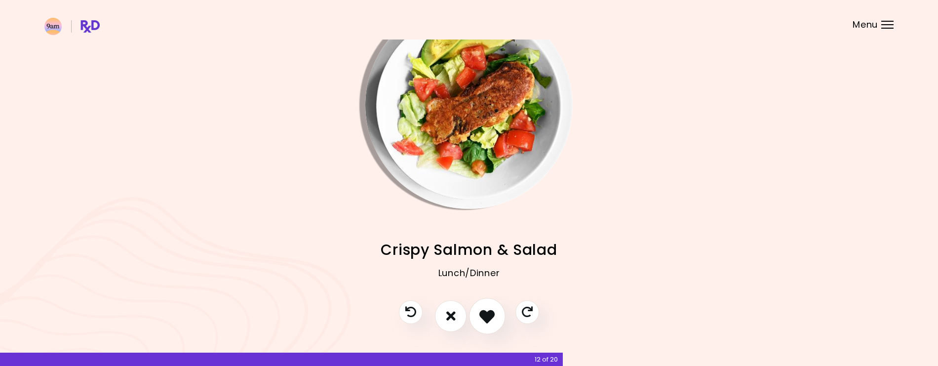
click at [489, 314] on icon "I like this recipe" at bounding box center [487, 315] width 15 height 15
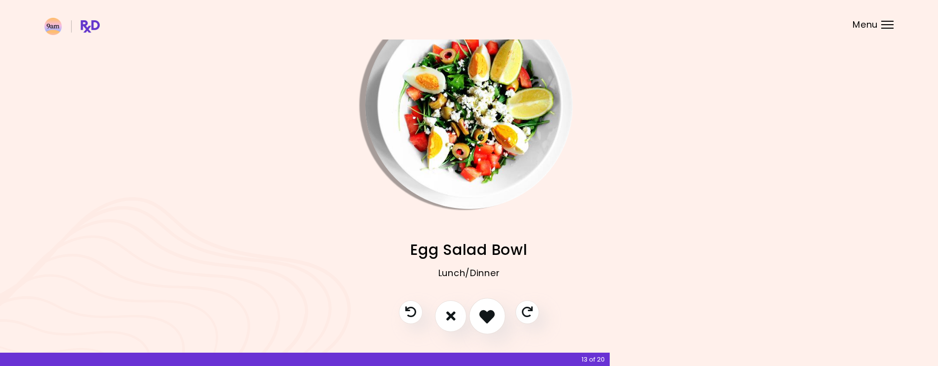
click at [489, 314] on icon "I like this recipe" at bounding box center [487, 315] width 15 height 15
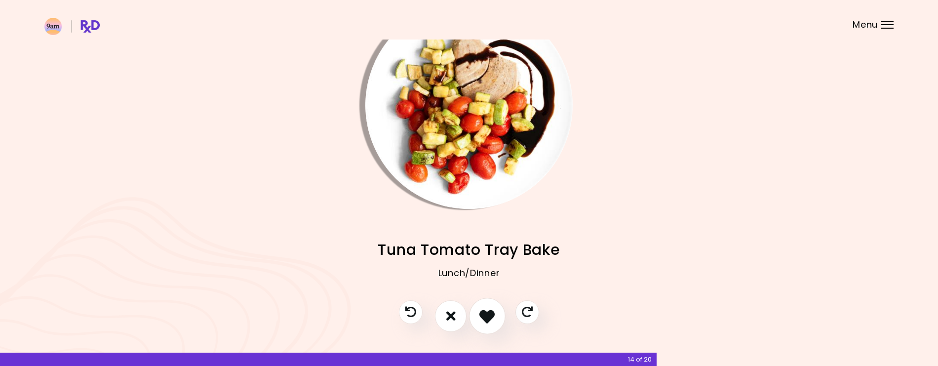
click at [489, 314] on icon "I like this recipe" at bounding box center [487, 315] width 15 height 15
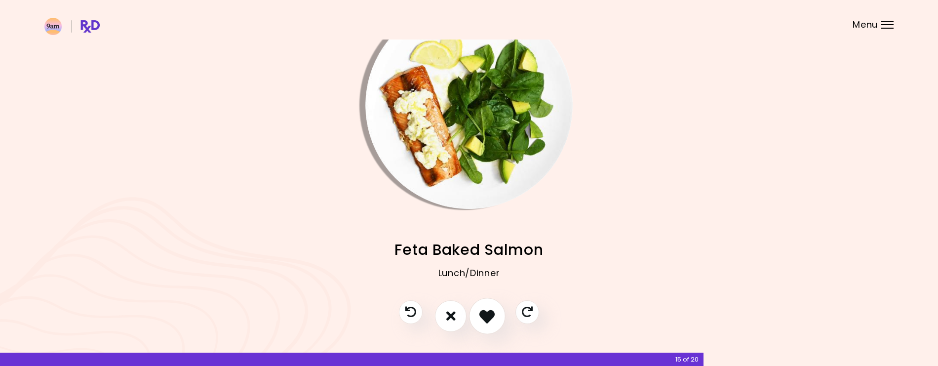
click at [489, 314] on icon "I like this recipe" at bounding box center [487, 315] width 15 height 15
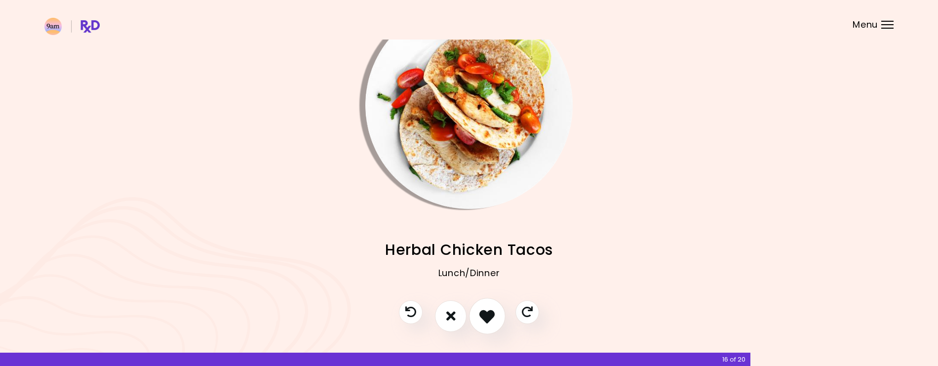
click at [489, 314] on icon "I like this recipe" at bounding box center [487, 315] width 15 height 15
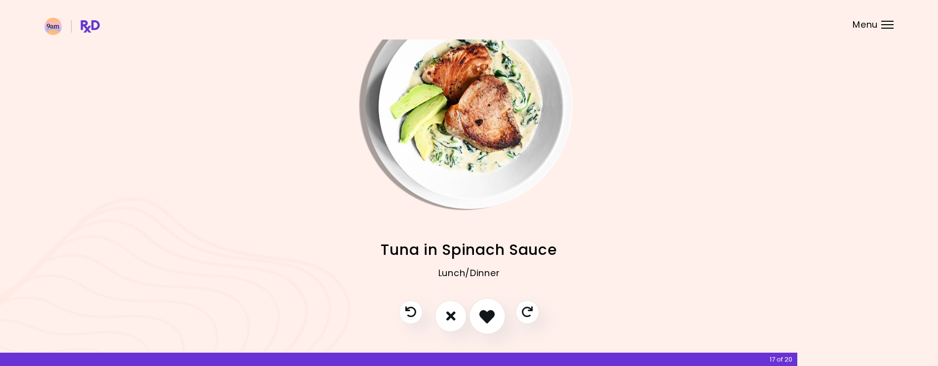
click at [489, 314] on icon "I like this recipe" at bounding box center [487, 315] width 15 height 15
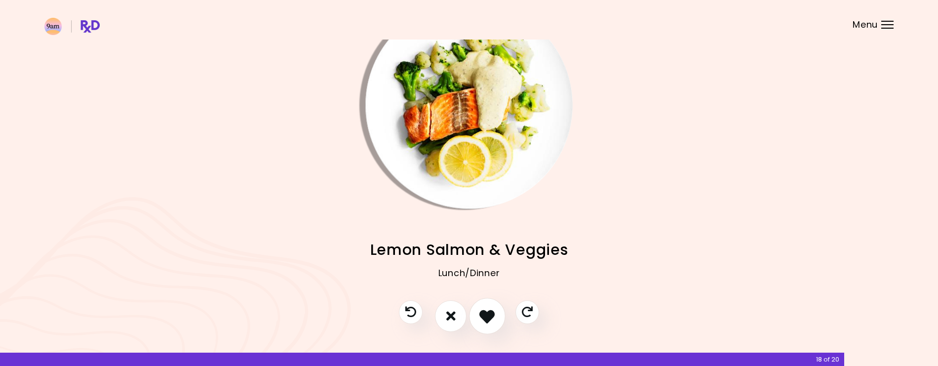
click at [489, 314] on icon "I like this recipe" at bounding box center [487, 315] width 15 height 15
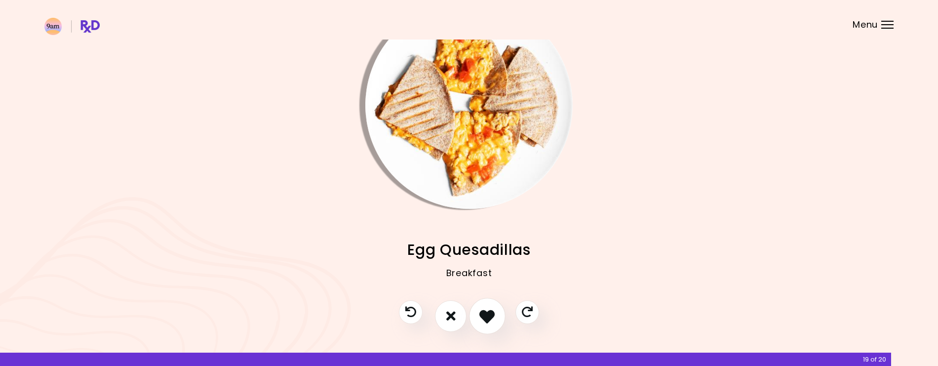
click at [489, 314] on icon "I like this recipe" at bounding box center [487, 315] width 15 height 15
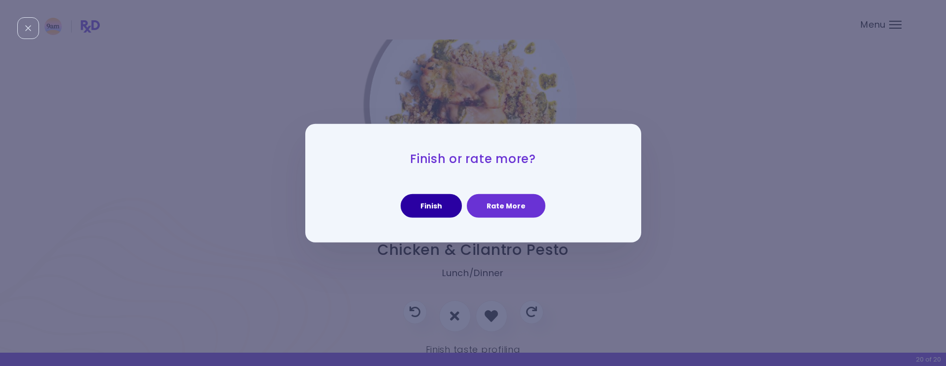
click at [440, 208] on button "Finish" at bounding box center [431, 206] width 61 height 24
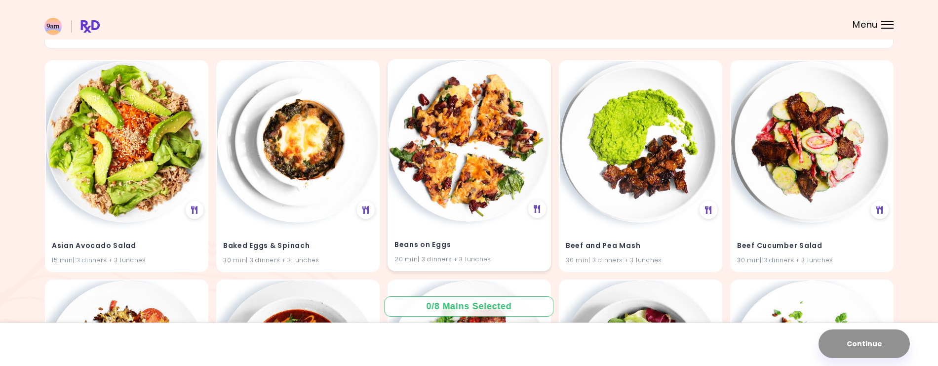
scroll to position [83, 0]
